Goal: Information Seeking & Learning: Learn about a topic

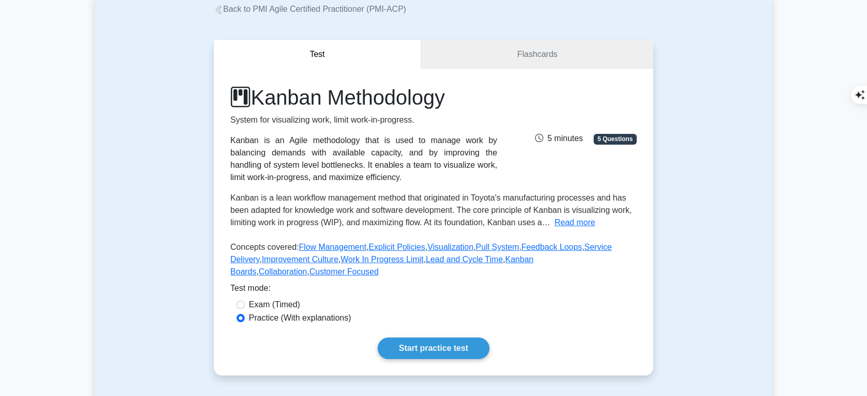
scroll to position [63, 0]
click at [579, 220] on button "Read more" at bounding box center [575, 222] width 41 height 12
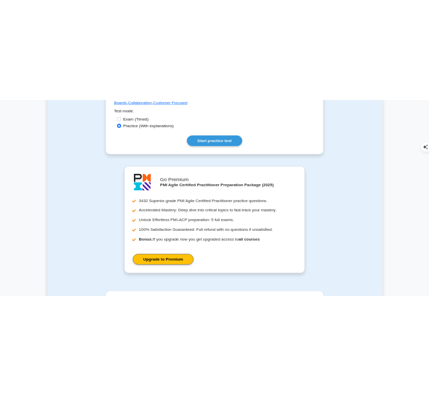
scroll to position [452, 0]
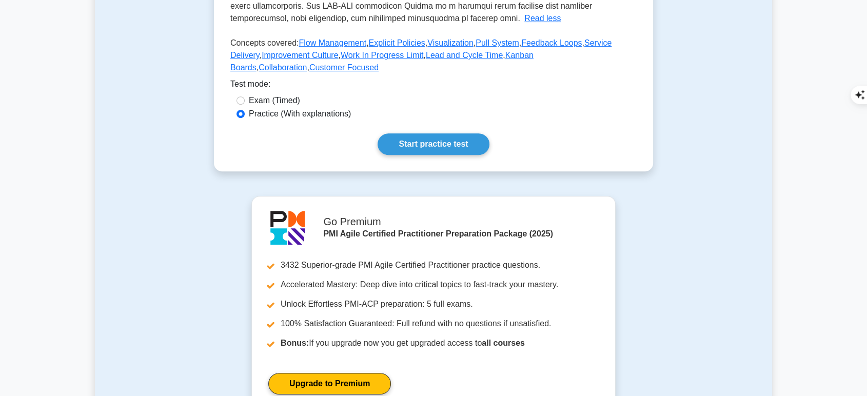
click at [474, 133] on link "Start practice test" at bounding box center [433, 144] width 111 height 22
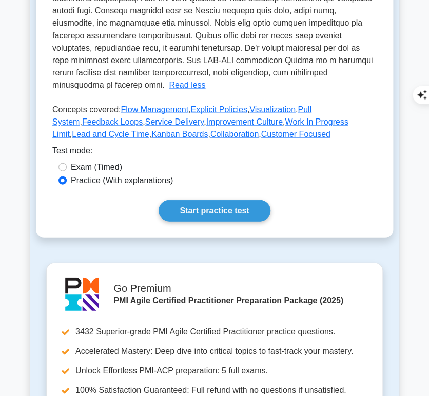
click at [211, 212] on link "Start practice test" at bounding box center [214, 211] width 111 height 22
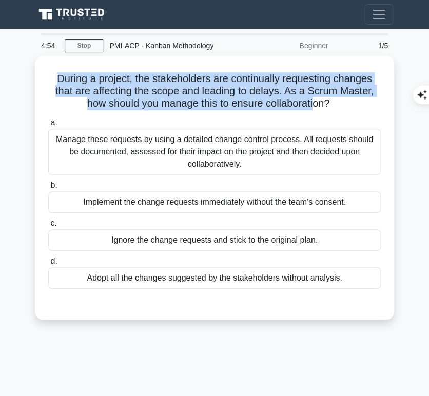
click at [333, 101] on h5 "During a project, the stakeholders are continually requesting changes that are …" at bounding box center [214, 91] width 335 height 38
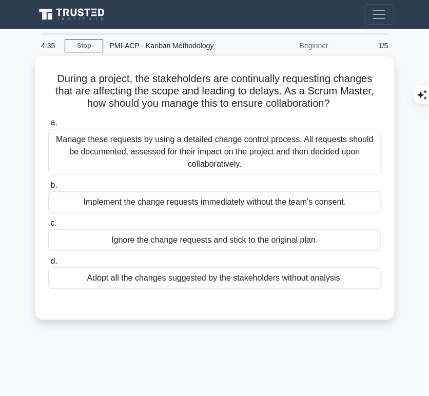
click at [337, 159] on div "Manage these requests by using a detailed change control process. All requests …" at bounding box center [214, 152] width 333 height 46
click at [48, 126] on input "a. Manage these requests by using a detailed change control process. All reques…" at bounding box center [48, 123] width 0 height 7
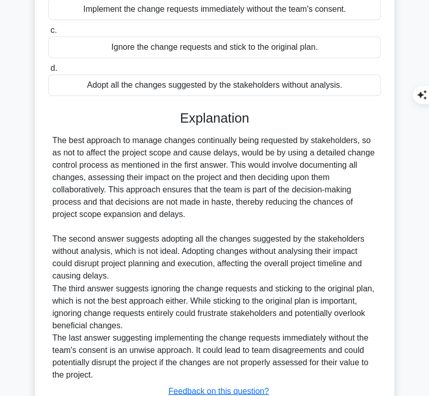
scroll to position [193, 0]
click at [175, 134] on div "The best approach to manage changes continually being requested by stakeholders…" at bounding box center [214, 257] width 324 height 246
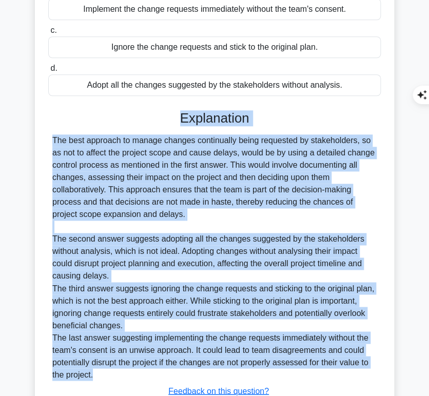
drag, startPoint x: 179, startPoint y: 110, endPoint x: 109, endPoint y: 381, distance: 280.4
click at [109, 381] on div "Explanation The best approach to manage changes continually being requested by …" at bounding box center [214, 272] width 333 height 324
copy div "Explanation The best approach to manage changes continually being requested by …"
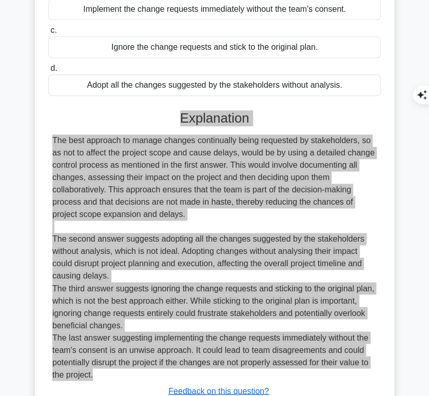
scroll to position [267, 0]
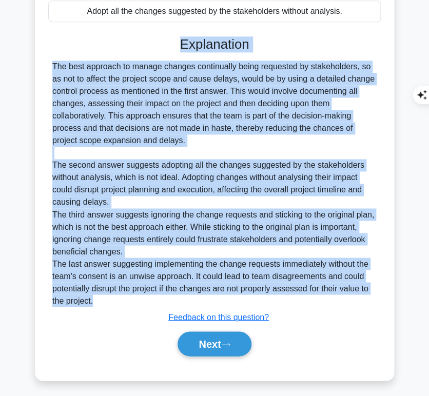
click at [237, 343] on button "Next" at bounding box center [214, 344] width 73 height 25
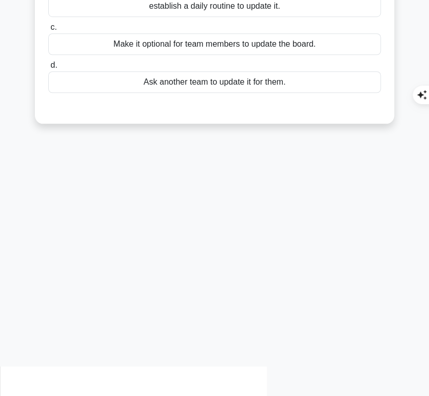
scroll to position [0, 0]
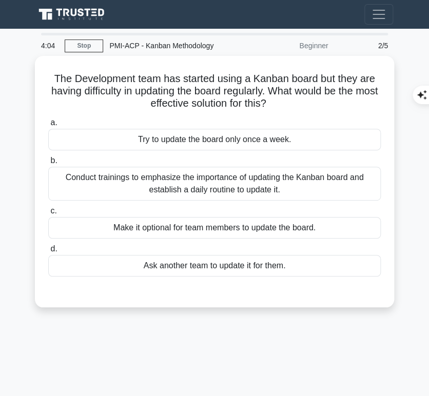
drag, startPoint x: 49, startPoint y: 72, endPoint x: 294, endPoint y: 103, distance: 246.3
click at [294, 103] on h5 "The Development team has started using a Kanban board but they are having diffi…" at bounding box center [214, 91] width 335 height 38
copy h5 "The Development team has started using a Kanban board but they are having diffi…"
click at [183, 184] on div "Conduct trainings to emphasize the importance of updating the Kanban board and …" at bounding box center [214, 184] width 333 height 34
click at [48, 164] on input "b. Conduct trainings to emphasize the importance of updating the Kanban board a…" at bounding box center [48, 161] width 0 height 7
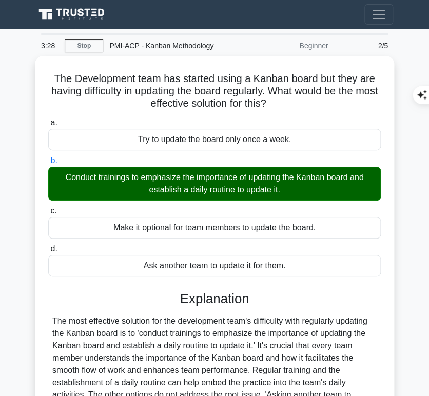
click at [179, 328] on div "The most effective solution for the development team's difficulty with regularl…" at bounding box center [214, 389] width 324 height 148
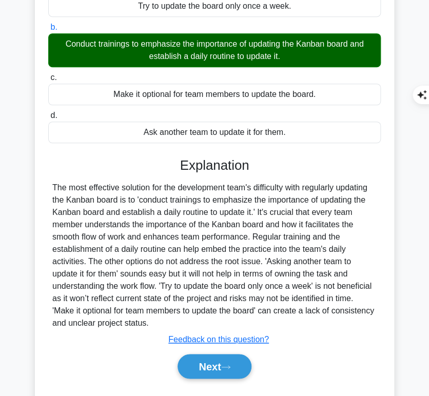
scroll to position [136, 0]
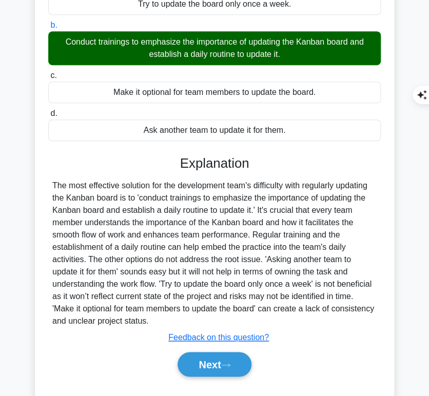
drag, startPoint x: 180, startPoint y: 158, endPoint x: 163, endPoint y: 318, distance: 161.5
click at [163, 318] on div "Explanation Submit feedback Feedback on this question? Next" at bounding box center [214, 268] width 333 height 225
copy div "Explanation The most effective solution for the development team's difficulty w…"
click at [199, 357] on button "Next" at bounding box center [214, 364] width 73 height 25
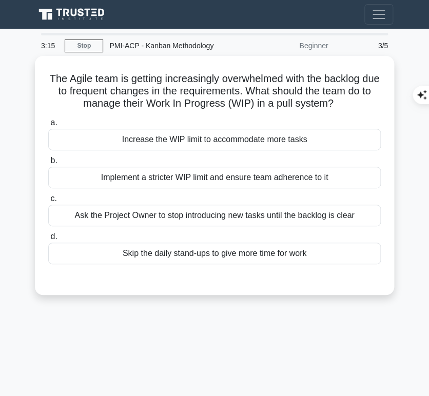
scroll to position [0, 0]
drag, startPoint x: 52, startPoint y: 74, endPoint x: 345, endPoint y: 98, distance: 294.5
click at [345, 98] on h5 "The Agile team is getting increasingly overwhelmed with the backlog due to freq…" at bounding box center [214, 91] width 335 height 38
copy h5 "The Agile team is getting increasingly overwhelmed with the backlog due to freq…"
click at [331, 176] on div "Implement a stricter WIP limit and ensure team adherence to it" at bounding box center [214, 178] width 333 height 22
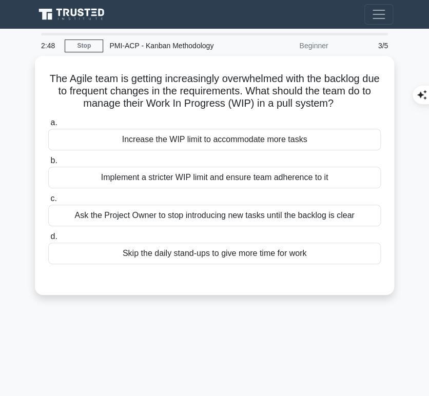
click at [48, 164] on input "b. Implement a stricter WIP limit and ensure team adherence to it" at bounding box center [48, 161] width 0 height 7
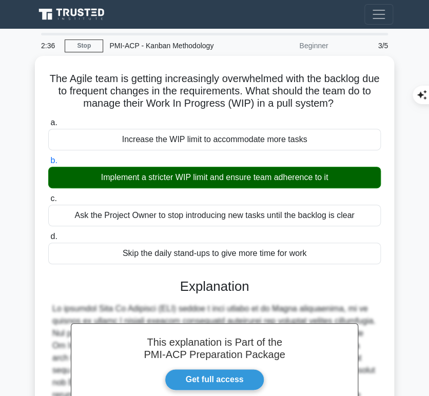
scroll to position [168, 0]
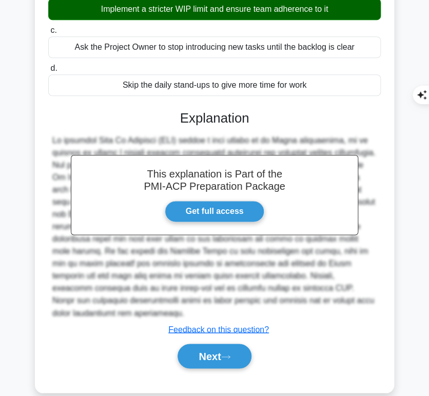
drag, startPoint x: 179, startPoint y: 111, endPoint x: 378, endPoint y: 299, distance: 273.4
click at [378, 299] on div "This explanation is Part of the PMI-ACP Preparation Package Get full access Exp…" at bounding box center [214, 235] width 333 height 275
copy div "Explanation In managing Work In Progress (WIP) within a pull system in an Agile…"
click at [226, 355] on icon at bounding box center [226, 356] width 8 height 3
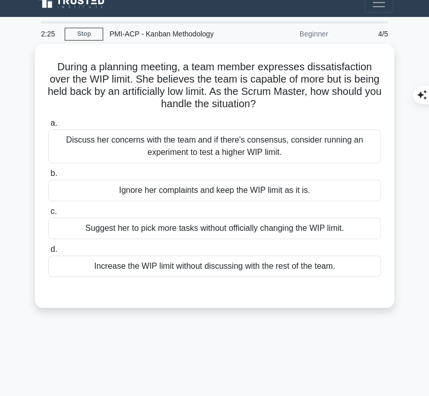
scroll to position [0, 0]
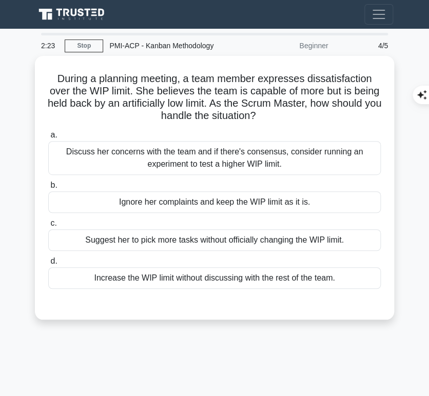
drag, startPoint x: 53, startPoint y: 73, endPoint x: 284, endPoint y: 117, distance: 235.1
click at [284, 117] on h5 "During a planning meeting, a team member expresses dissatisfaction over the WIP…" at bounding box center [214, 97] width 335 height 50
copy h5 "During a planning meeting, a team member expresses dissatisfaction over the WIP…"
click at [283, 159] on div "Discuss her concerns with the team and if there's consensus, consider running a…" at bounding box center [214, 158] width 333 height 34
click at [48, 139] on input "a. Discuss her concerns with the team and if there's consensus, consider runnin…" at bounding box center [48, 135] width 0 height 7
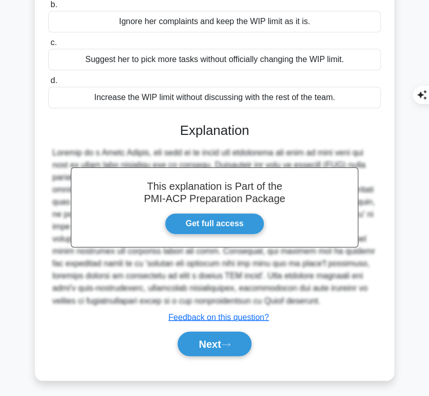
scroll to position [181, 0]
click at [177, 123] on h3 "Explanation" at bounding box center [214, 131] width 320 height 16
drag, startPoint x: 180, startPoint y: 127, endPoint x: 328, endPoint y: 299, distance: 227.5
click at [328, 299] on div "This explanation is Part of the PMI-ACP Preparation Package Get full access Exp…" at bounding box center [214, 235] width 333 height 250
copy div "Explanation Working as a Scrum Master, the role is to guide and facilitate the …"
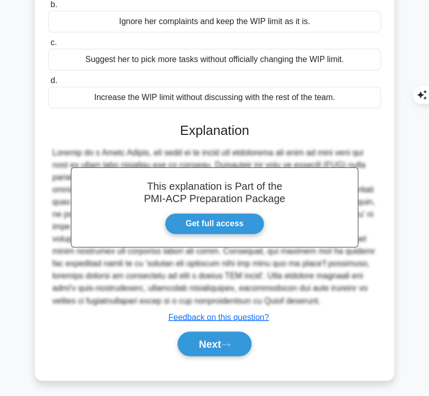
click at [212, 340] on button "Next" at bounding box center [214, 344] width 73 height 25
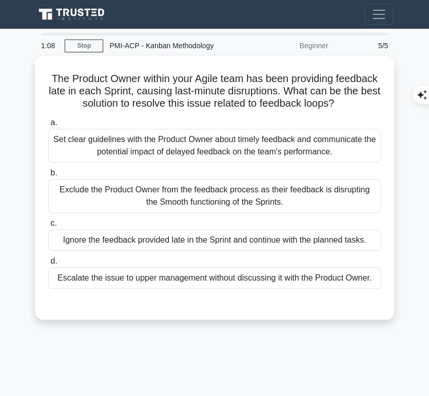
drag, startPoint x: 67, startPoint y: 73, endPoint x: 368, endPoint y: 102, distance: 302.7
click at [368, 102] on h5 "The Product Owner within your Agile team has been providing feedback late in ea…" at bounding box center [214, 91] width 335 height 38
copy h5 "The Product Owner within your Agile team has been providing feedback late in ea…"
click at [304, 72] on h5 "The Product Owner within your Agile team has been providing feedback late in ea…" at bounding box center [214, 91] width 335 height 38
click at [320, 144] on div "Set clear guidelines with the Product Owner about timely feedback and communica…" at bounding box center [214, 146] width 333 height 34
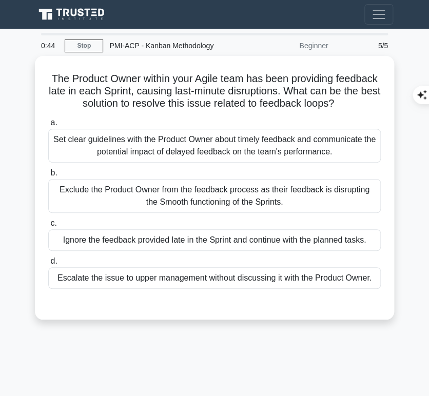
click at [48, 126] on input "a. Set clear guidelines with the Product Owner about timely feedback and commun…" at bounding box center [48, 123] width 0 height 7
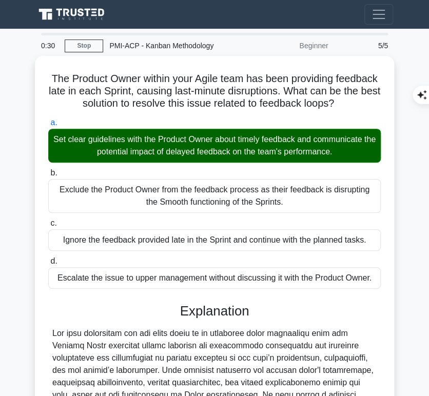
click at [18, 238] on main "0:30 Stop PMI-ACP - Kanban Methodology Beginner 5/5 The Product Owner within yo…" at bounding box center [214, 303] width 429 height 549
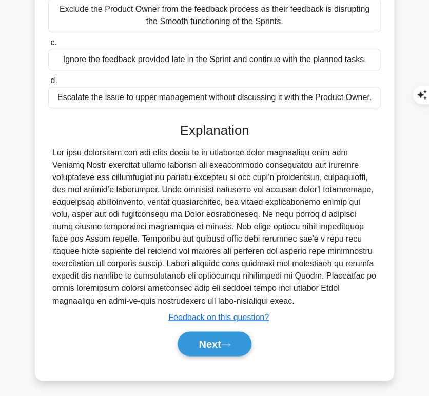
scroll to position [181, 0]
drag, startPoint x: 178, startPoint y: 126, endPoint x: 261, endPoint y: 293, distance: 186.4
click at [261, 293] on div "Explanation Submit feedback Feedback on this question? Next" at bounding box center [214, 242] width 333 height 238
copy div "Loremipsumd Sit amet consectetu adi eli seddo eiusm te in utlaboree dolor magna…"
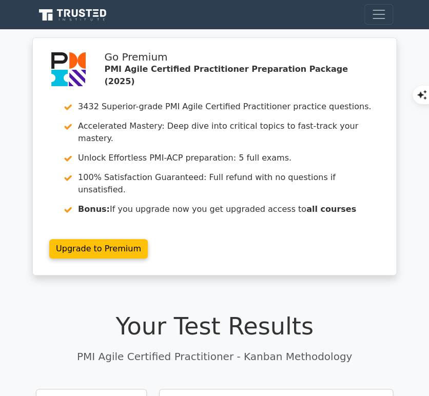
click at [163, 315] on h1 "Your Test Results" at bounding box center [214, 327] width 357 height 28
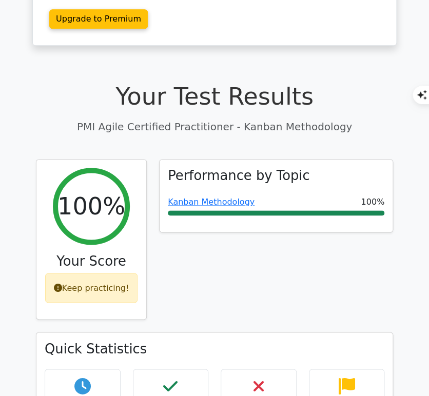
scroll to position [238, 0]
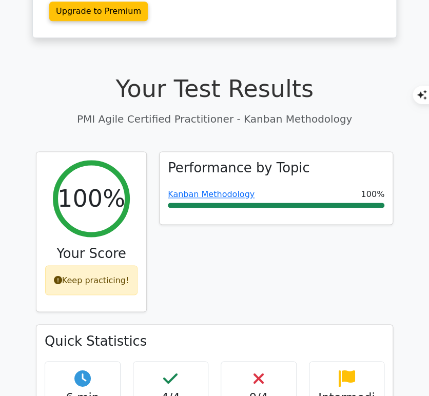
click at [230, 189] on link "Kanban Methodology" at bounding box center [211, 194] width 87 height 10
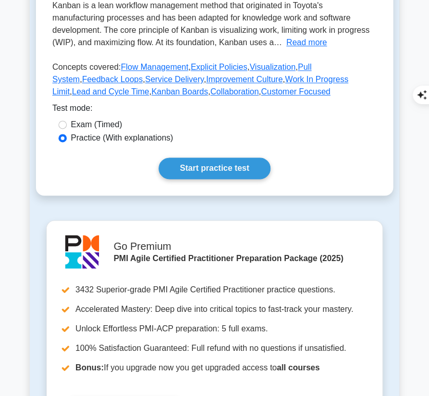
scroll to position [261, 0]
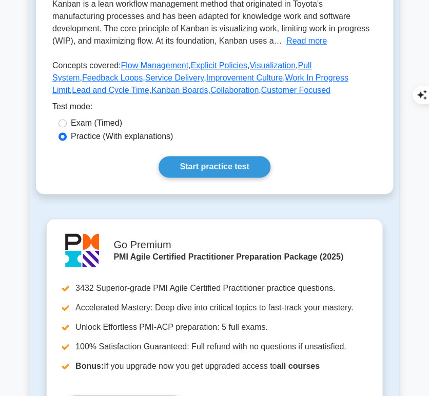
click at [312, 36] on button "Read more" at bounding box center [306, 41] width 41 height 12
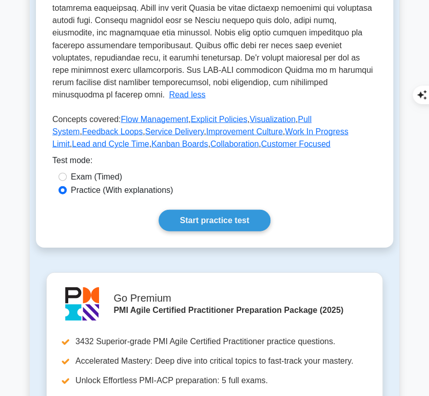
scroll to position [442, 0]
